Goal: Information Seeking & Learning: Learn about a topic

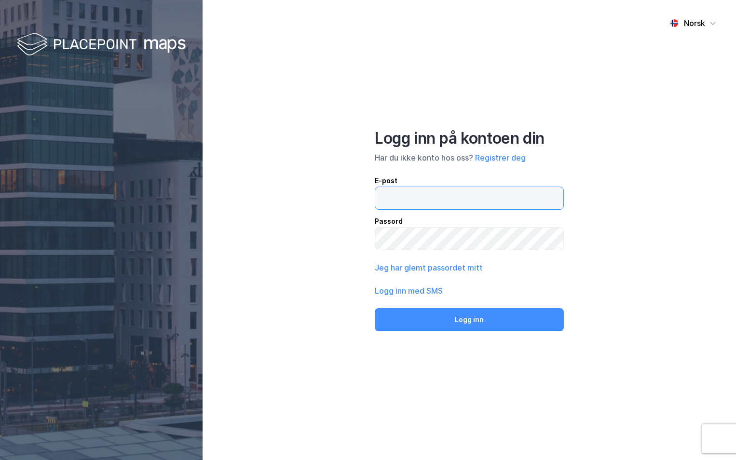
click at [470, 191] on input "email" at bounding box center [469, 198] width 188 height 22
type input "[PERSON_NAME][EMAIL_ADDRESS][DOMAIN_NAME]"
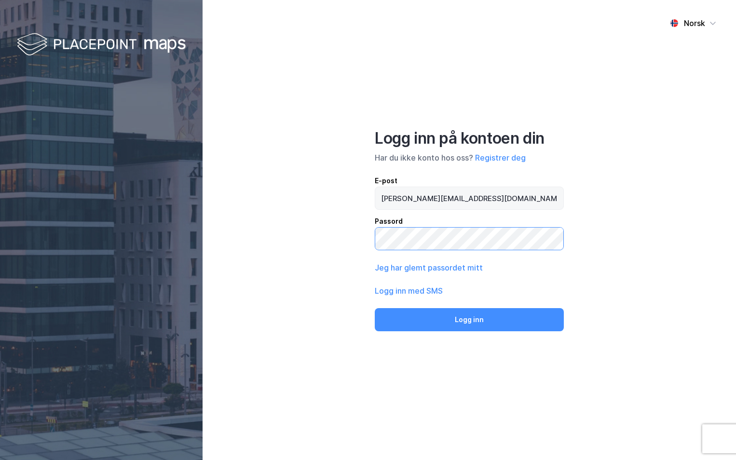
click at [375, 308] on button "Logg inn" at bounding box center [469, 319] width 189 height 23
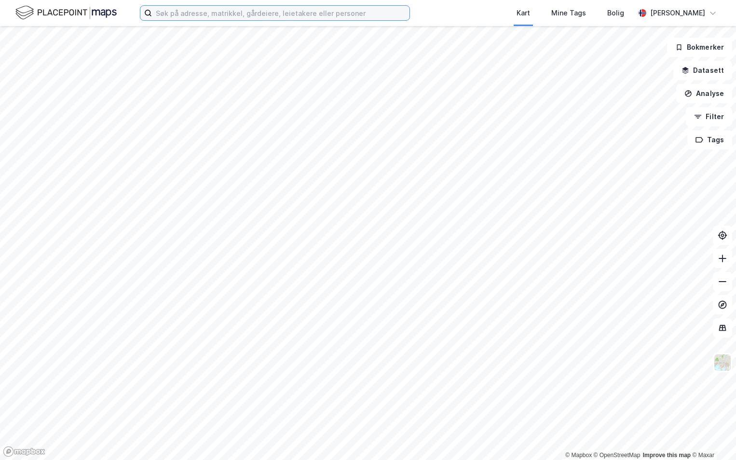
click at [226, 11] on input at bounding box center [281, 13] width 258 height 14
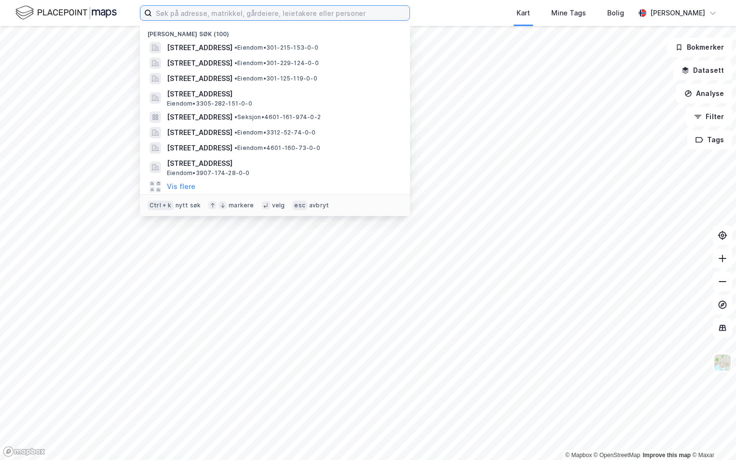
paste input "4003-221/2021/0/0"
type input "4003-221/2021/0/0"
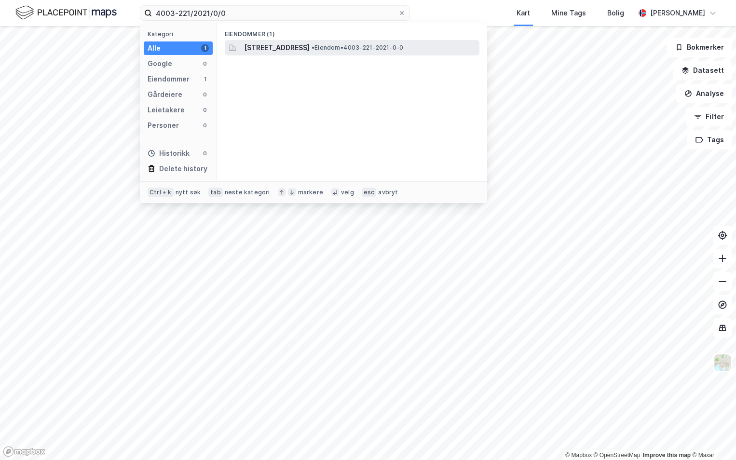
click at [287, 46] on span "[STREET_ADDRESS]" at bounding box center [277, 48] width 66 height 12
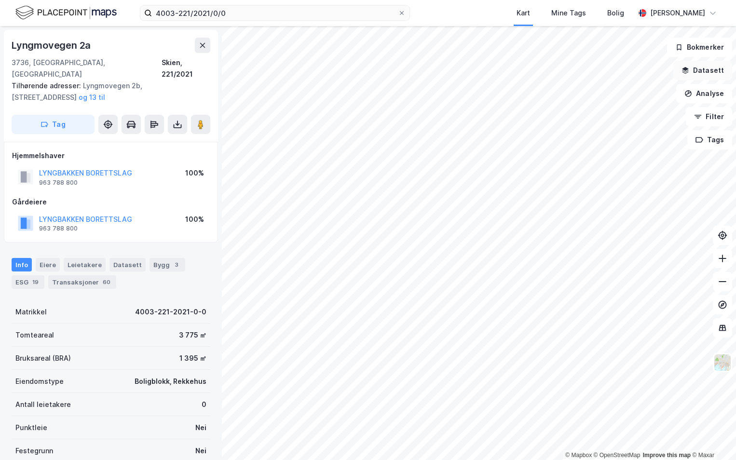
click at [712, 68] on button "Datasett" at bounding box center [702, 70] width 59 height 19
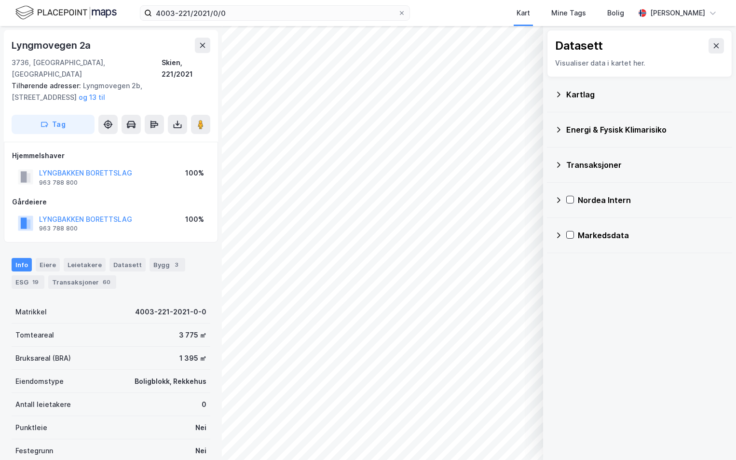
click at [560, 97] on icon at bounding box center [559, 95] width 8 height 8
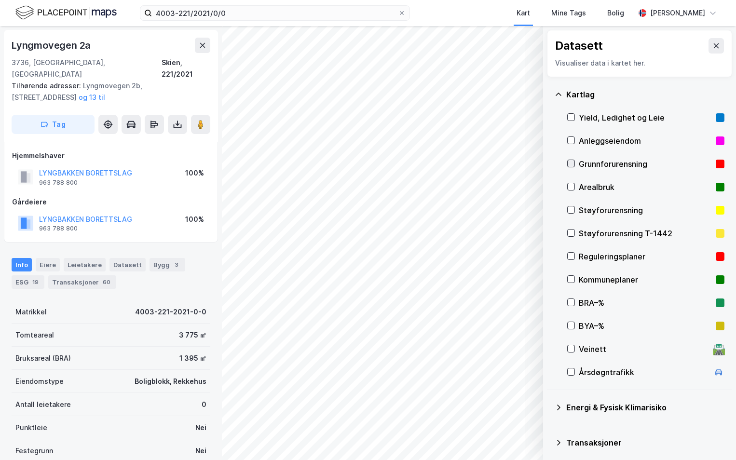
click at [572, 162] on icon at bounding box center [571, 163] width 7 height 7
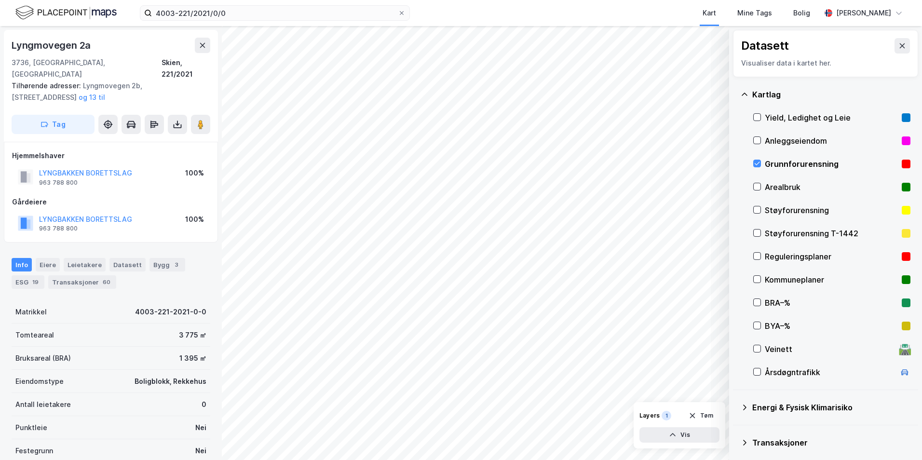
scroll to position [48, 0]
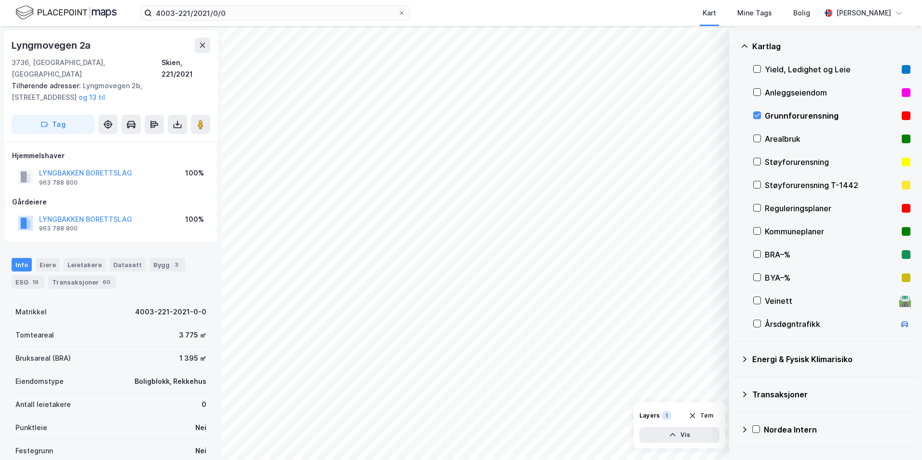
click at [736, 361] on icon at bounding box center [745, 360] width 8 height 8
click at [736, 381] on icon at bounding box center [769, 382] width 7 height 7
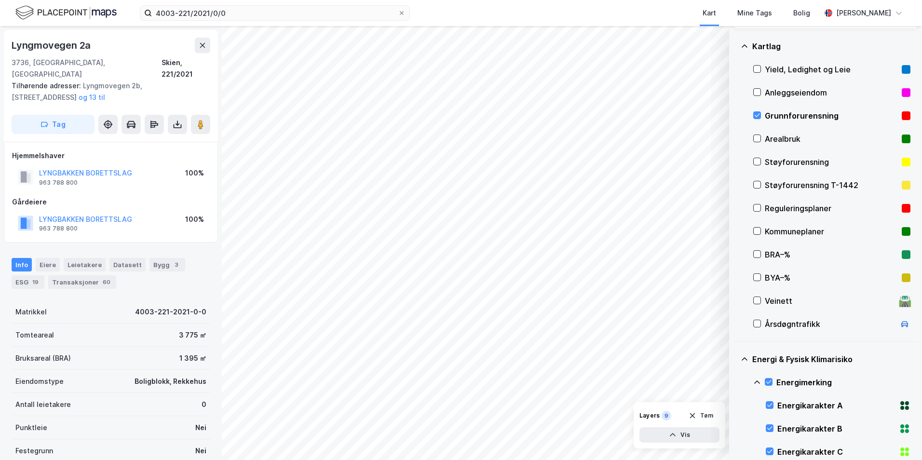
click at [736, 383] on icon at bounding box center [757, 383] width 8 height 8
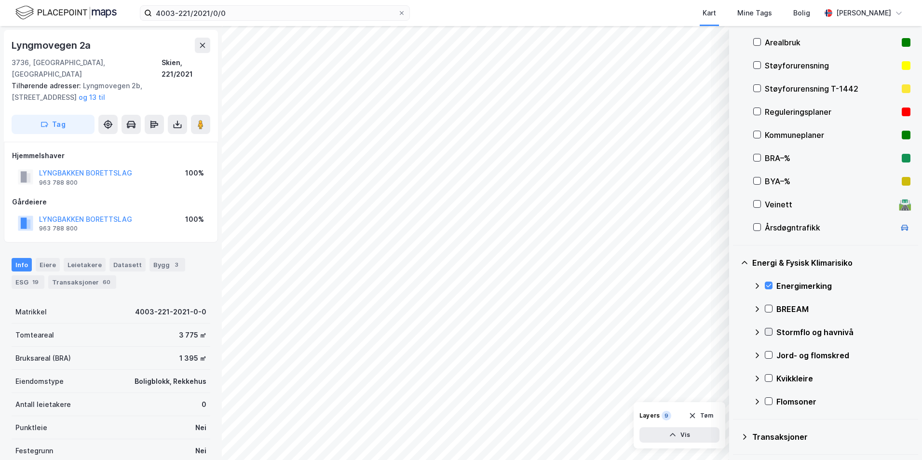
click at [736, 333] on icon at bounding box center [769, 331] width 7 height 7
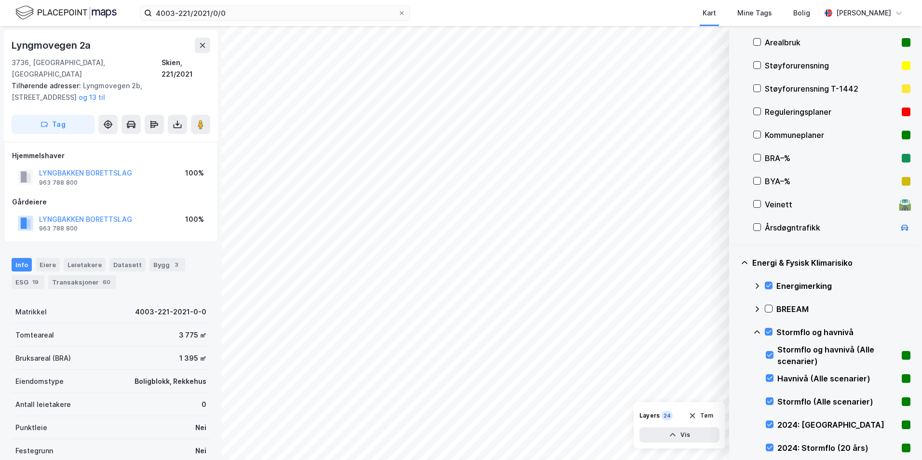
click at [736, 331] on icon at bounding box center [757, 332] width 8 height 8
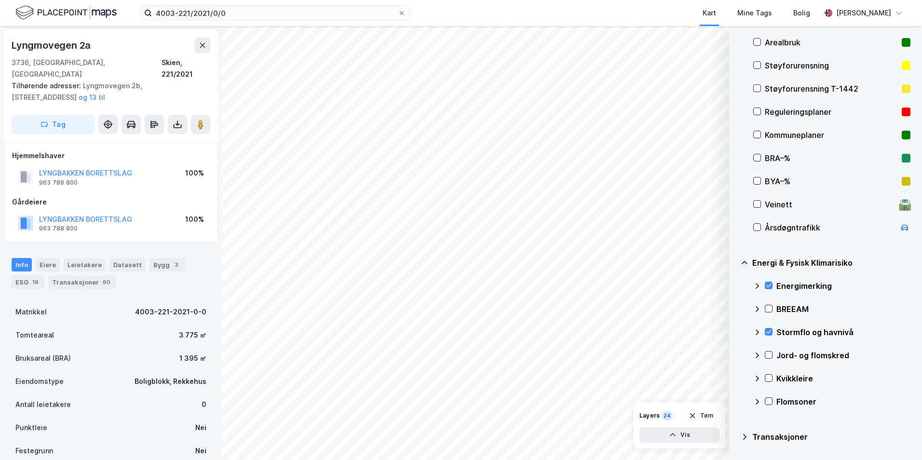
click at [736, 355] on icon at bounding box center [769, 355] width 7 height 7
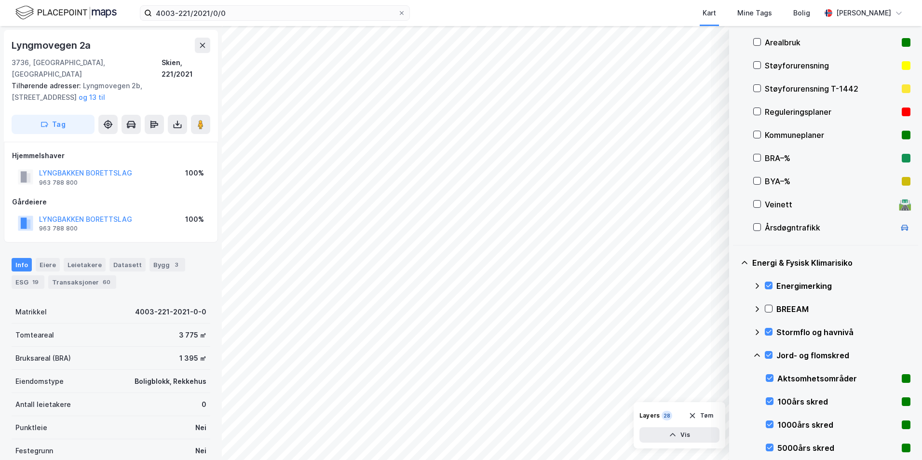
click at [736, 356] on icon at bounding box center [757, 356] width 8 height 8
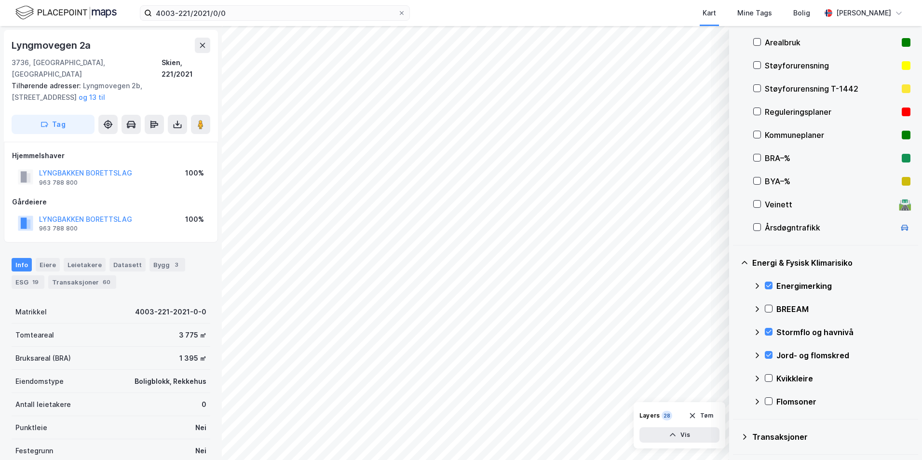
click at [736, 378] on icon at bounding box center [769, 378] width 7 height 7
click at [736, 380] on icon at bounding box center [757, 379] width 8 height 8
click at [736, 398] on icon at bounding box center [769, 401] width 7 height 7
click at [736, 401] on icon at bounding box center [757, 402] width 8 height 8
click at [736, 378] on icon at bounding box center [769, 378] width 7 height 7
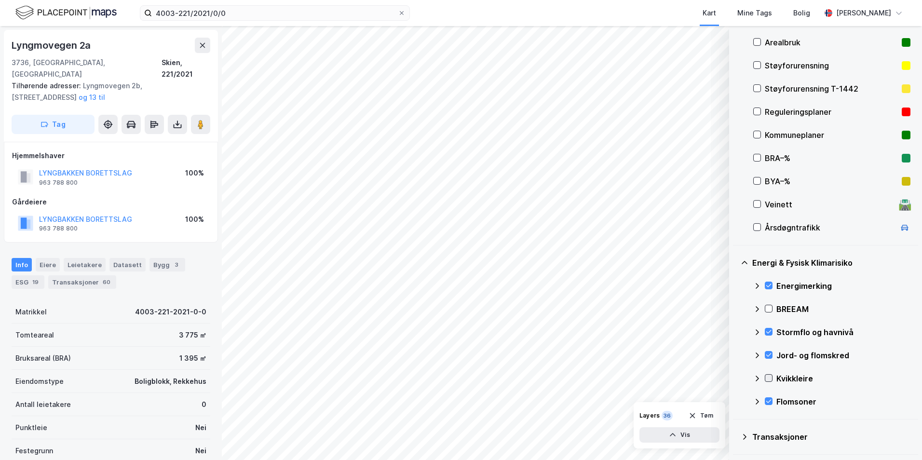
click at [736, 378] on icon at bounding box center [769, 378] width 7 height 7
click at [736, 378] on icon at bounding box center [757, 379] width 8 height 8
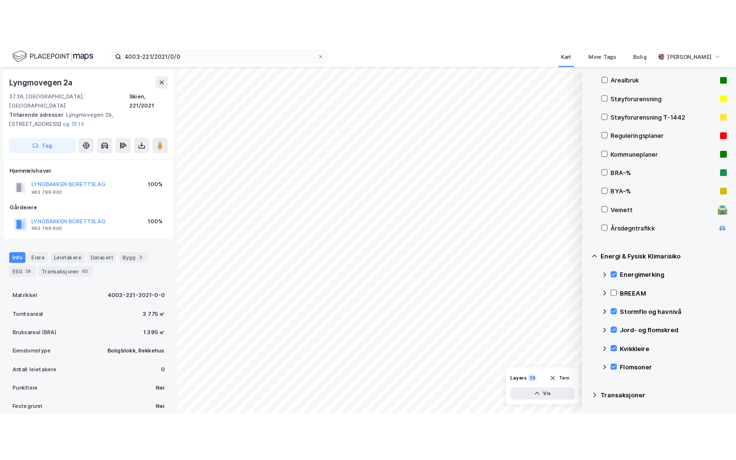
scroll to position [96, 0]
